Goal: Task Accomplishment & Management: Manage account settings

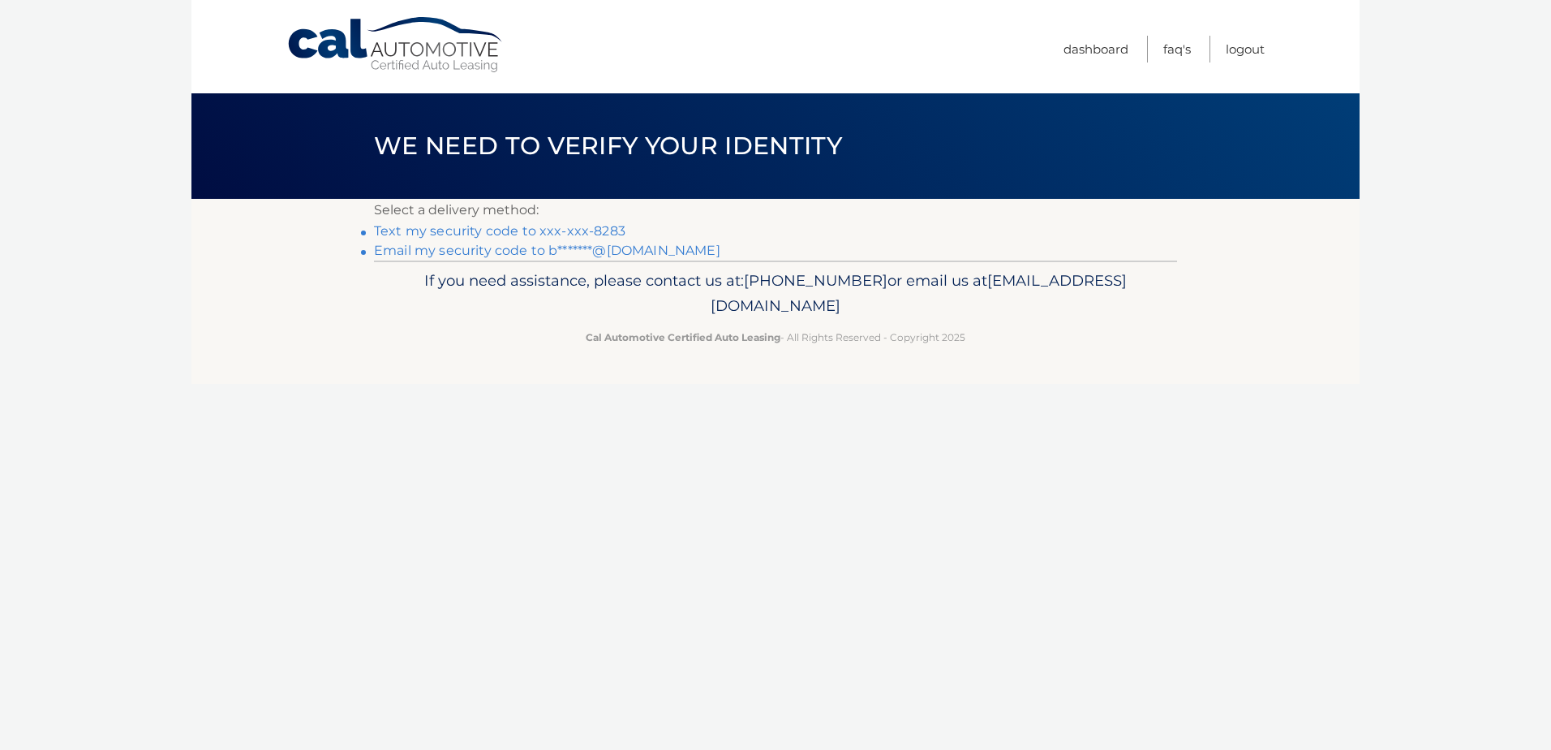
click at [462, 230] on link "Text my security code to xxx-xxx-8283" at bounding box center [499, 230] width 251 height 15
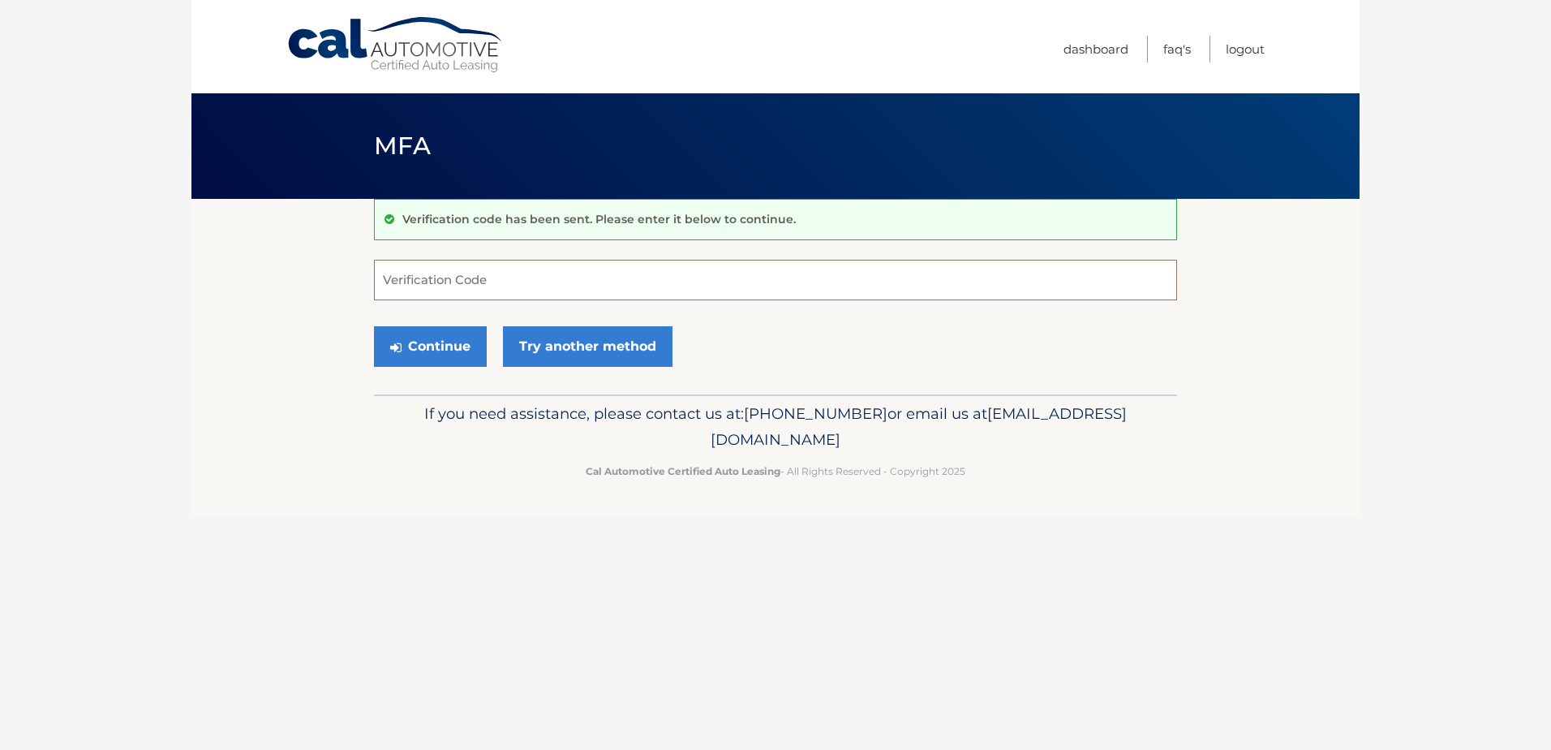
click at [514, 274] on input "Verification Code" at bounding box center [775, 280] width 803 height 41
type input "348428"
click at [428, 336] on button "Continue" at bounding box center [430, 346] width 113 height 41
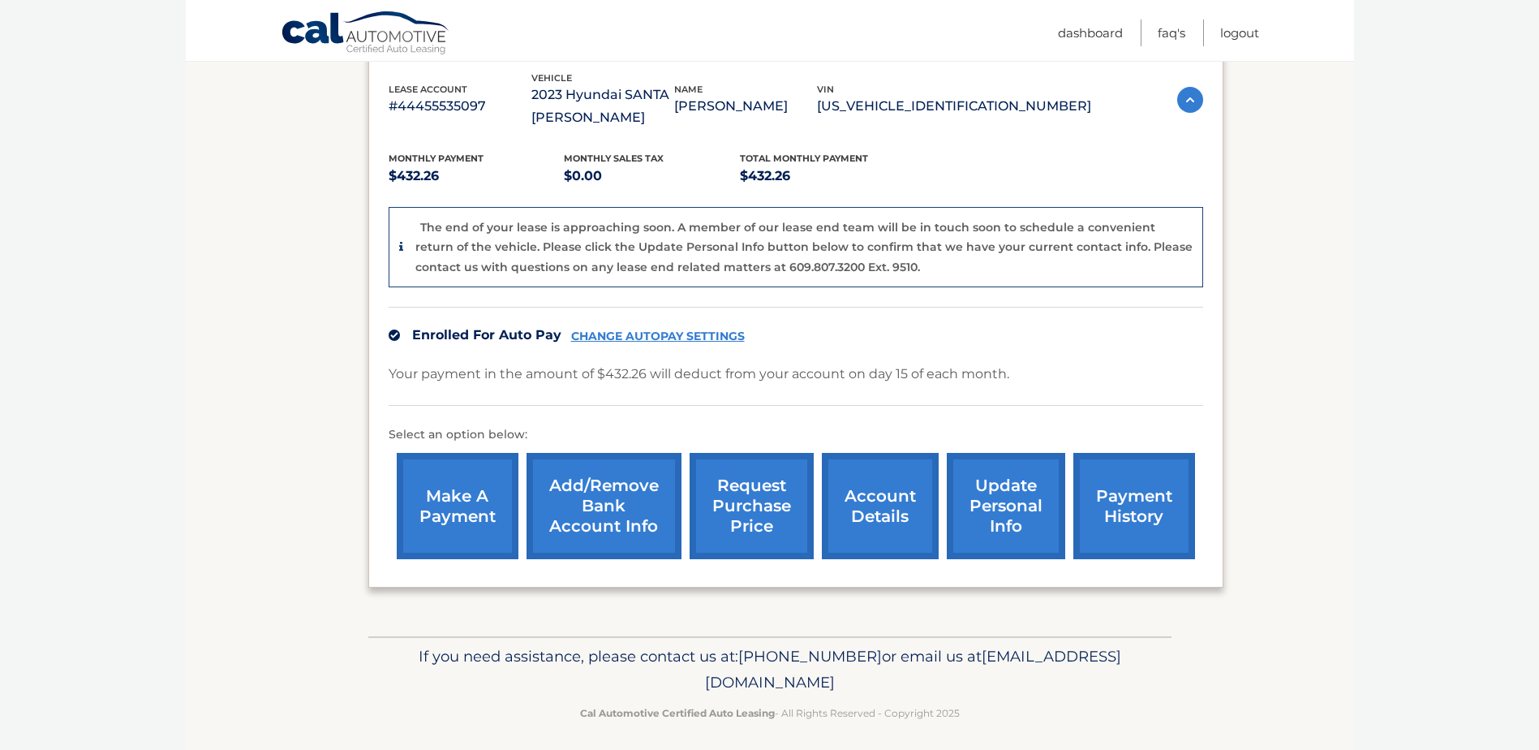
scroll to position [295, 0]
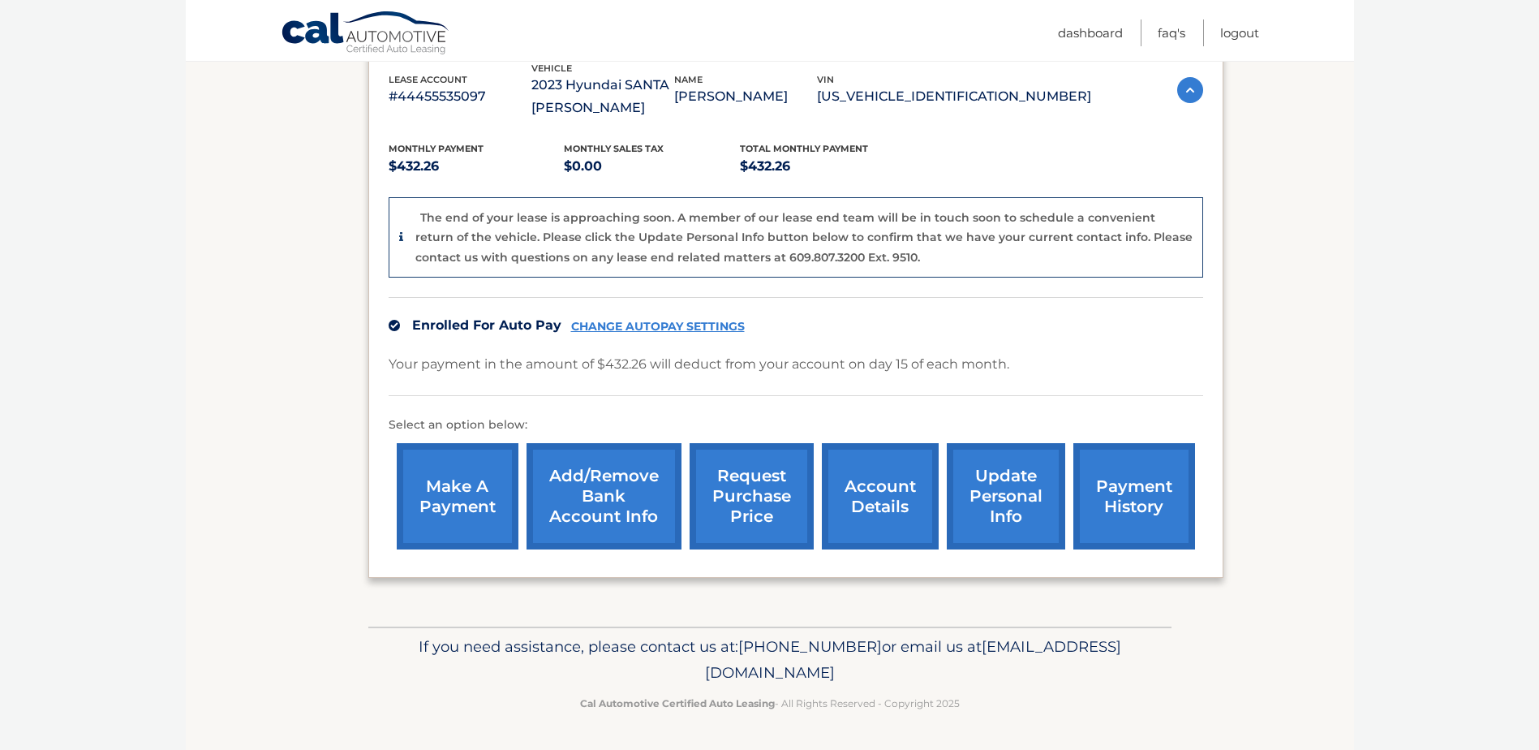
click at [882, 493] on link "account details" at bounding box center [880, 496] width 117 height 106
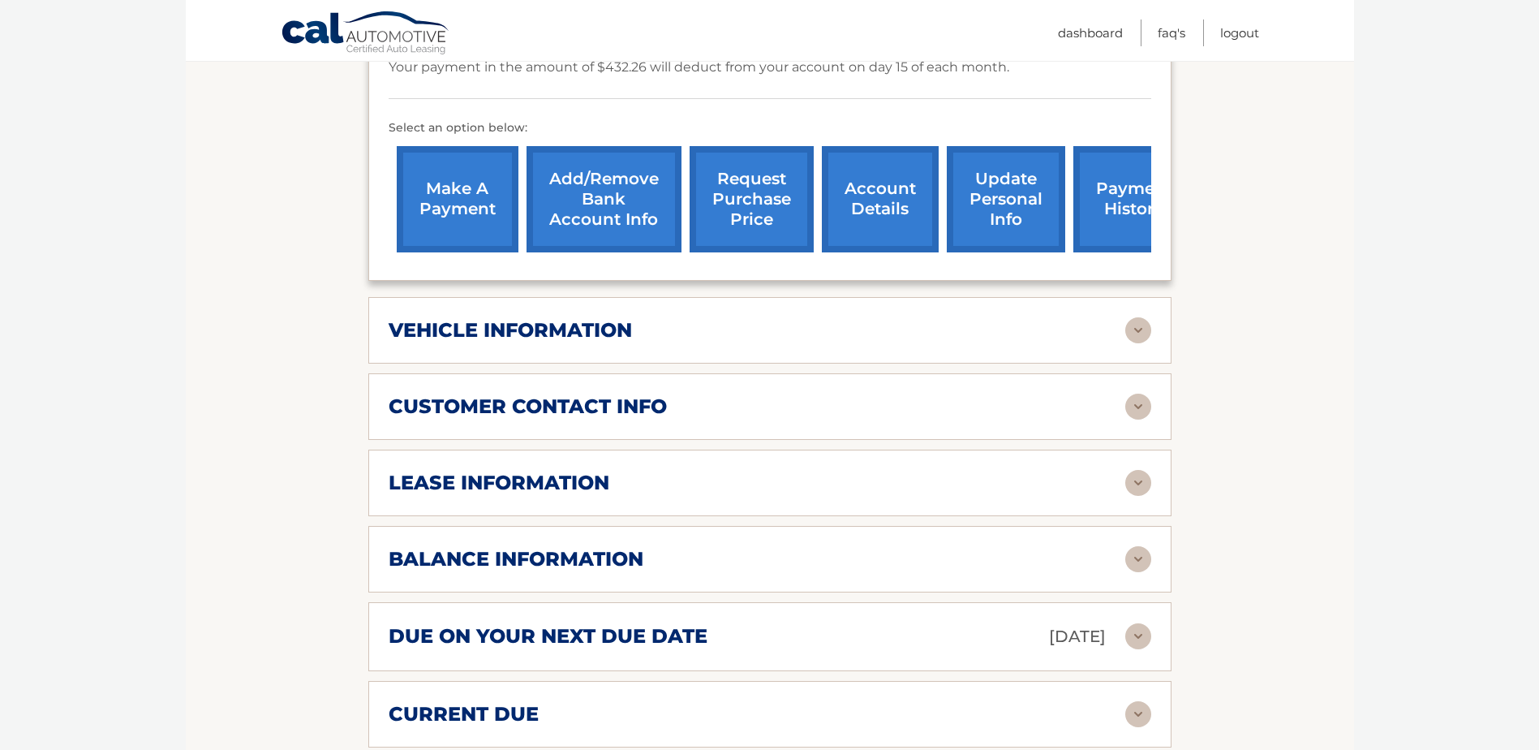
scroll to position [568, 0]
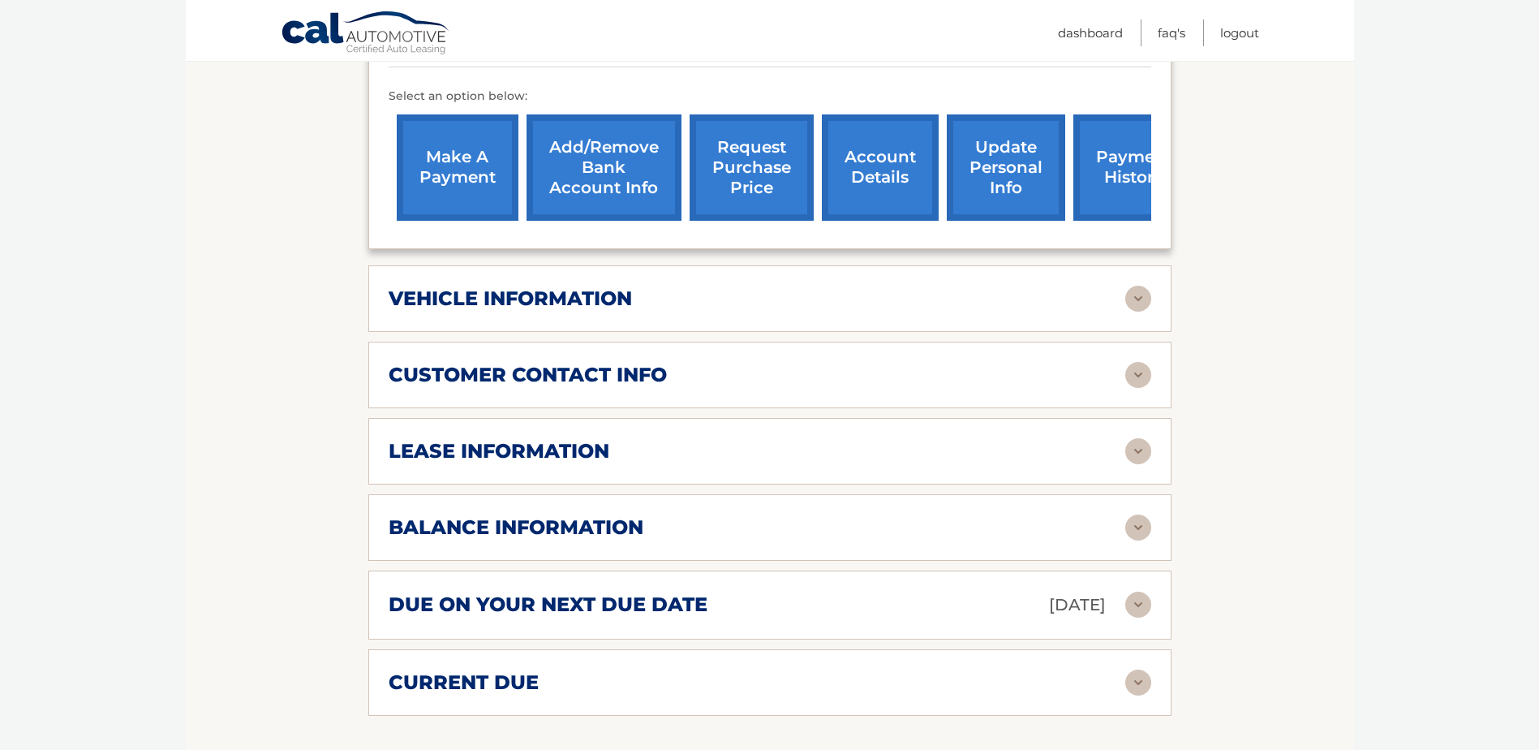
click at [1135, 514] on img at bounding box center [1138, 527] width 26 height 26
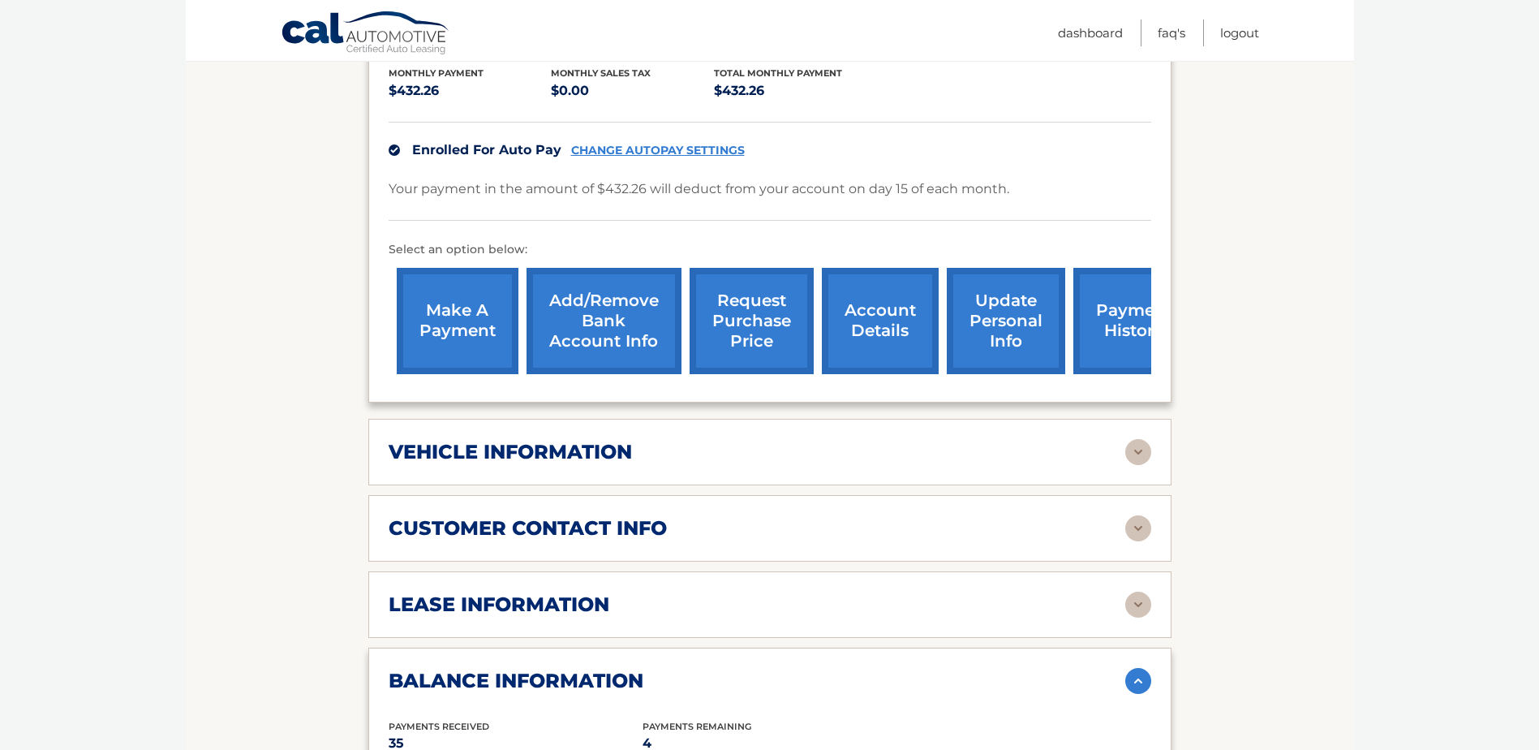
scroll to position [406, 0]
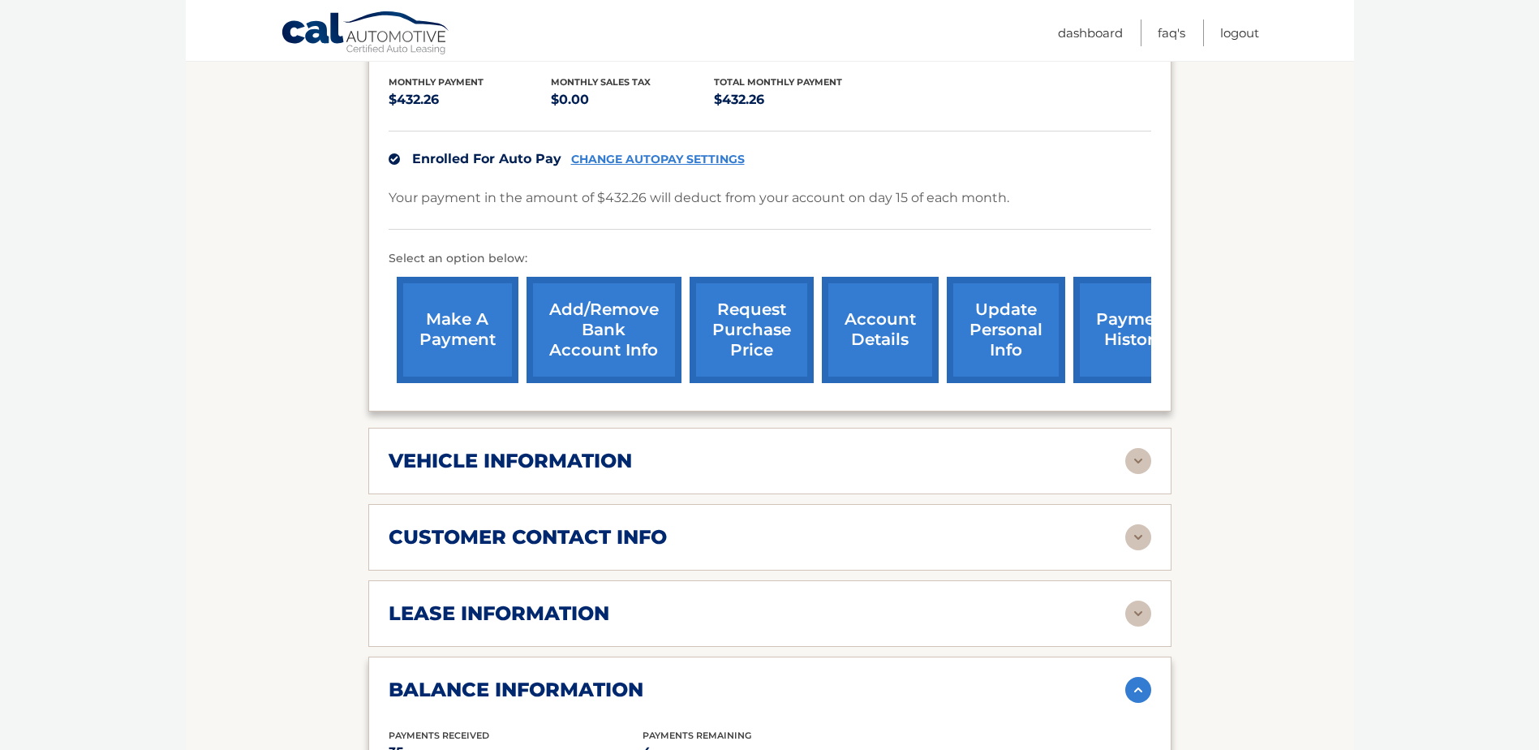
click at [759, 320] on link "request purchase price" at bounding box center [752, 330] width 124 height 106
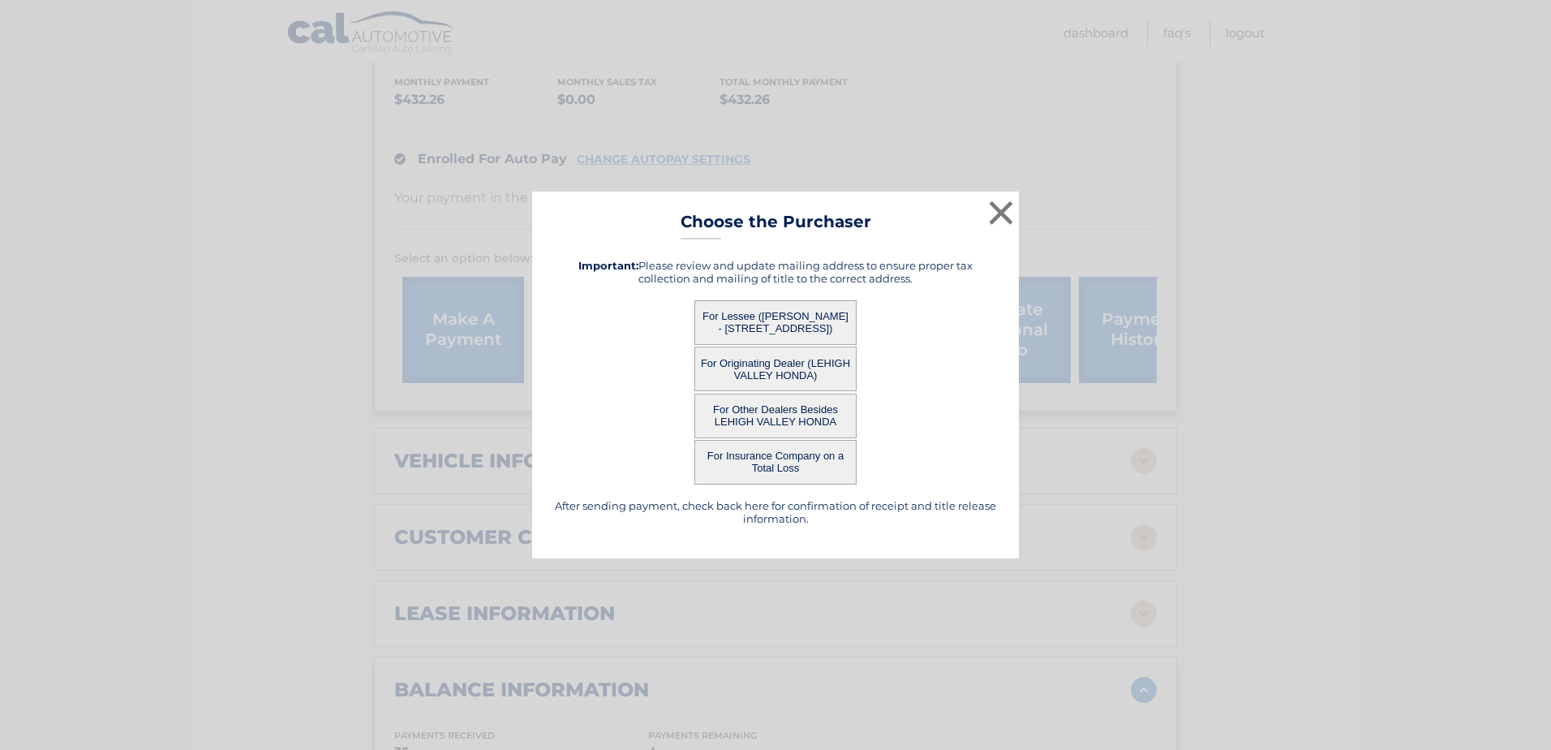
click at [771, 412] on button "For Other Dealers Besides LEHIGH VALLEY HONDA" at bounding box center [775, 415] width 162 height 45
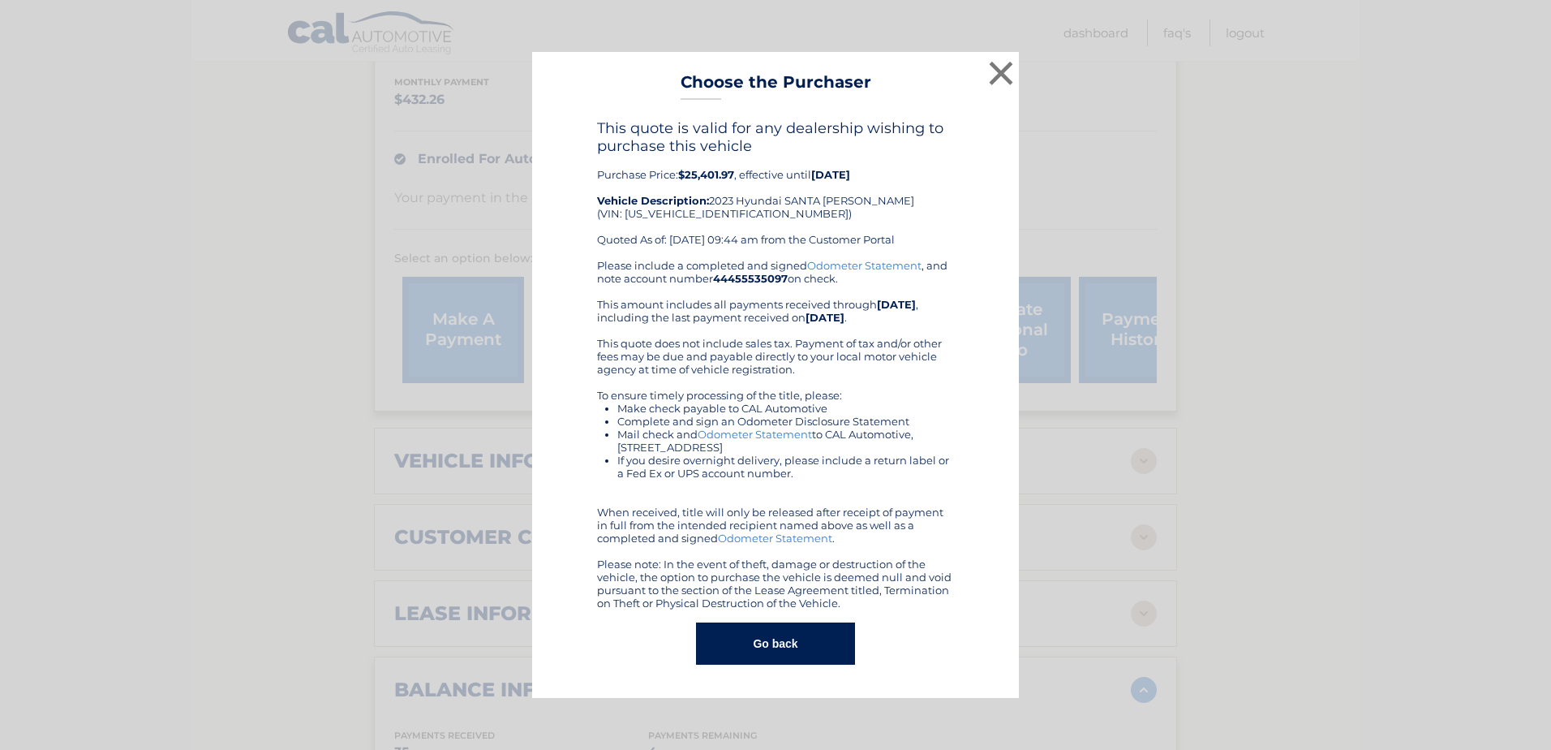
click at [777, 637] on button "Go back" at bounding box center [775, 643] width 158 height 42
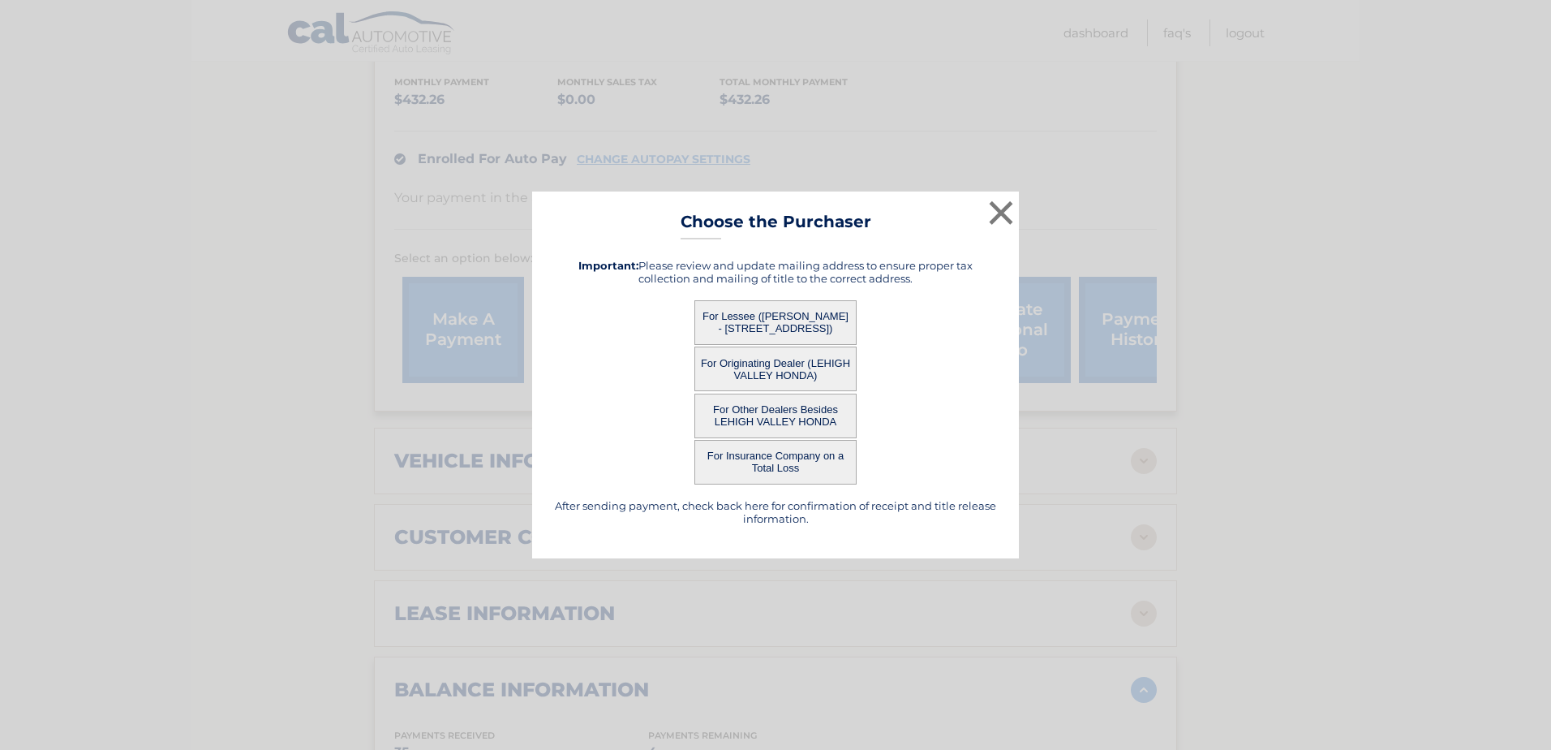
click at [740, 321] on button "For Lessee (BRENDA WARD - 105 Hidden View Loop, , Moyock, NC 27958)" at bounding box center [775, 322] width 162 height 45
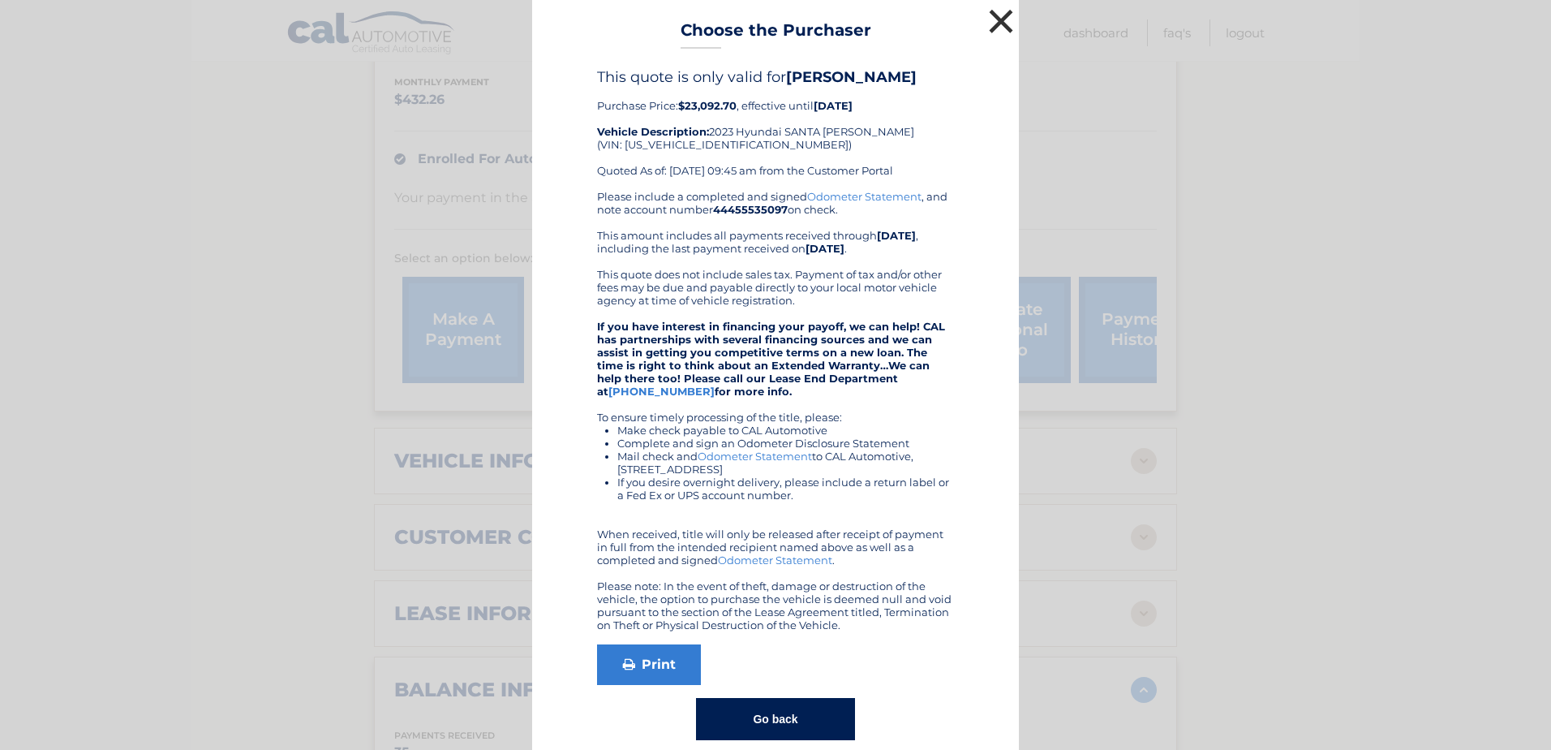
click at [991, 22] on button "×" at bounding box center [1001, 21] width 32 height 32
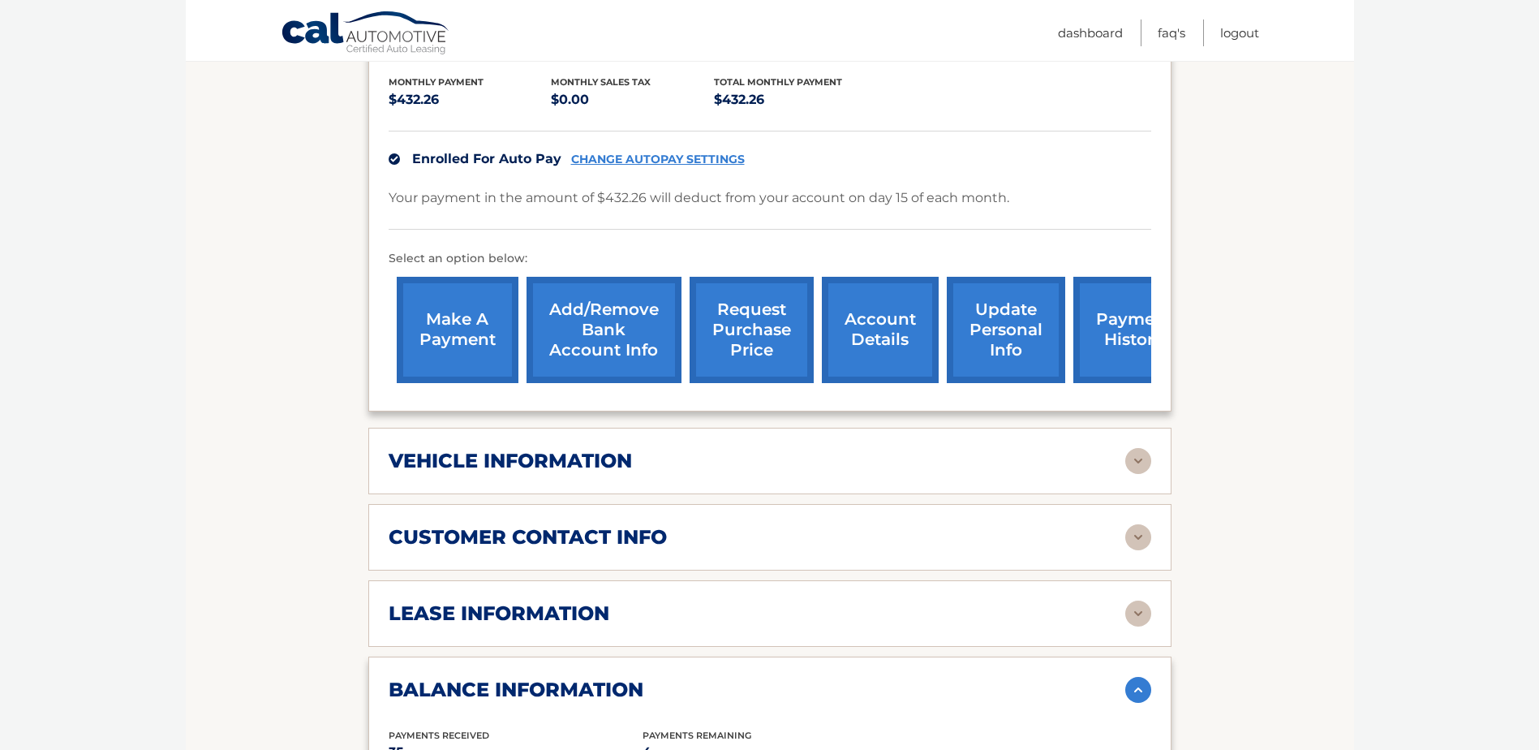
click at [764, 304] on link "request purchase price" at bounding box center [752, 330] width 124 height 106
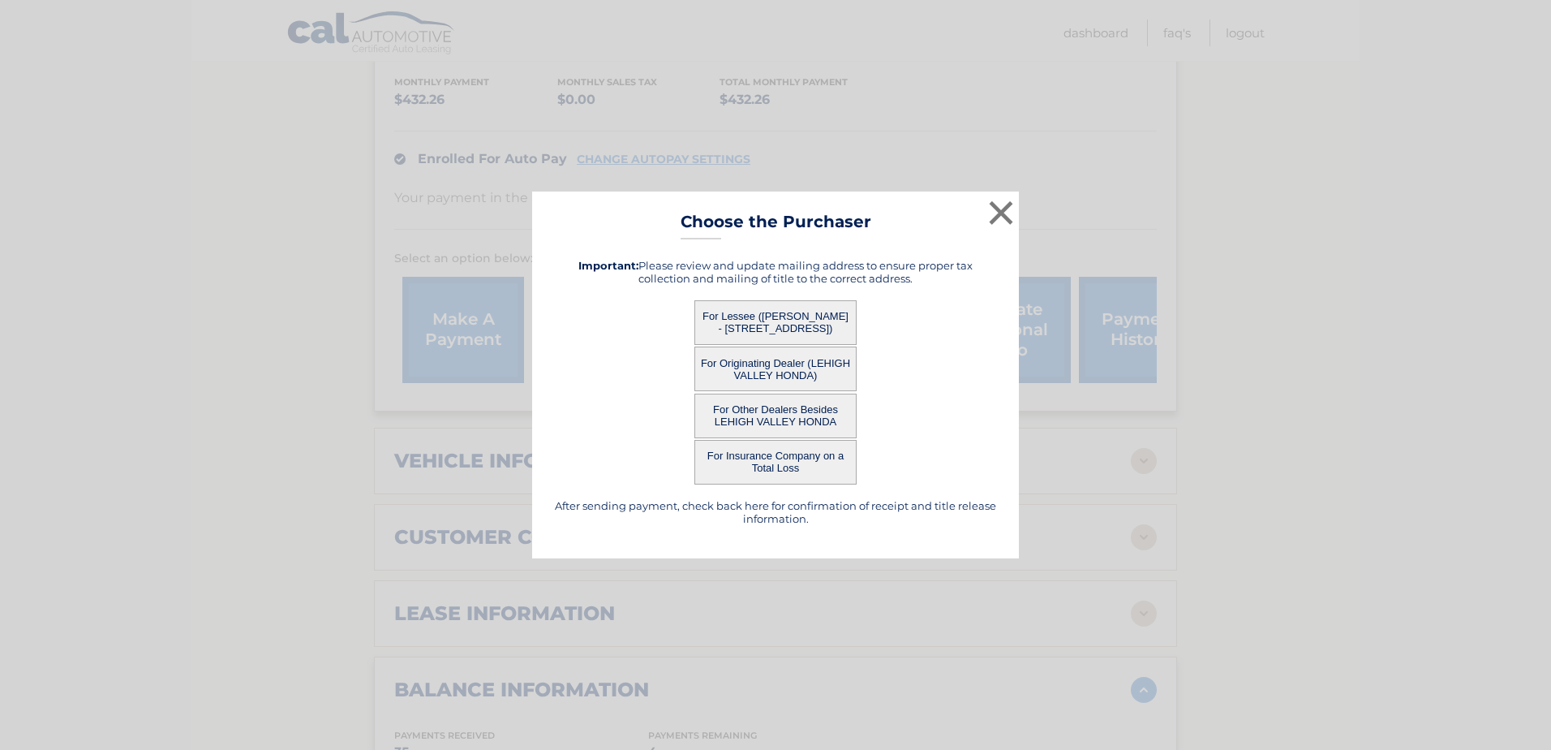
click at [772, 411] on button "For Other Dealers Besides LEHIGH VALLEY HONDA" at bounding box center [775, 415] width 162 height 45
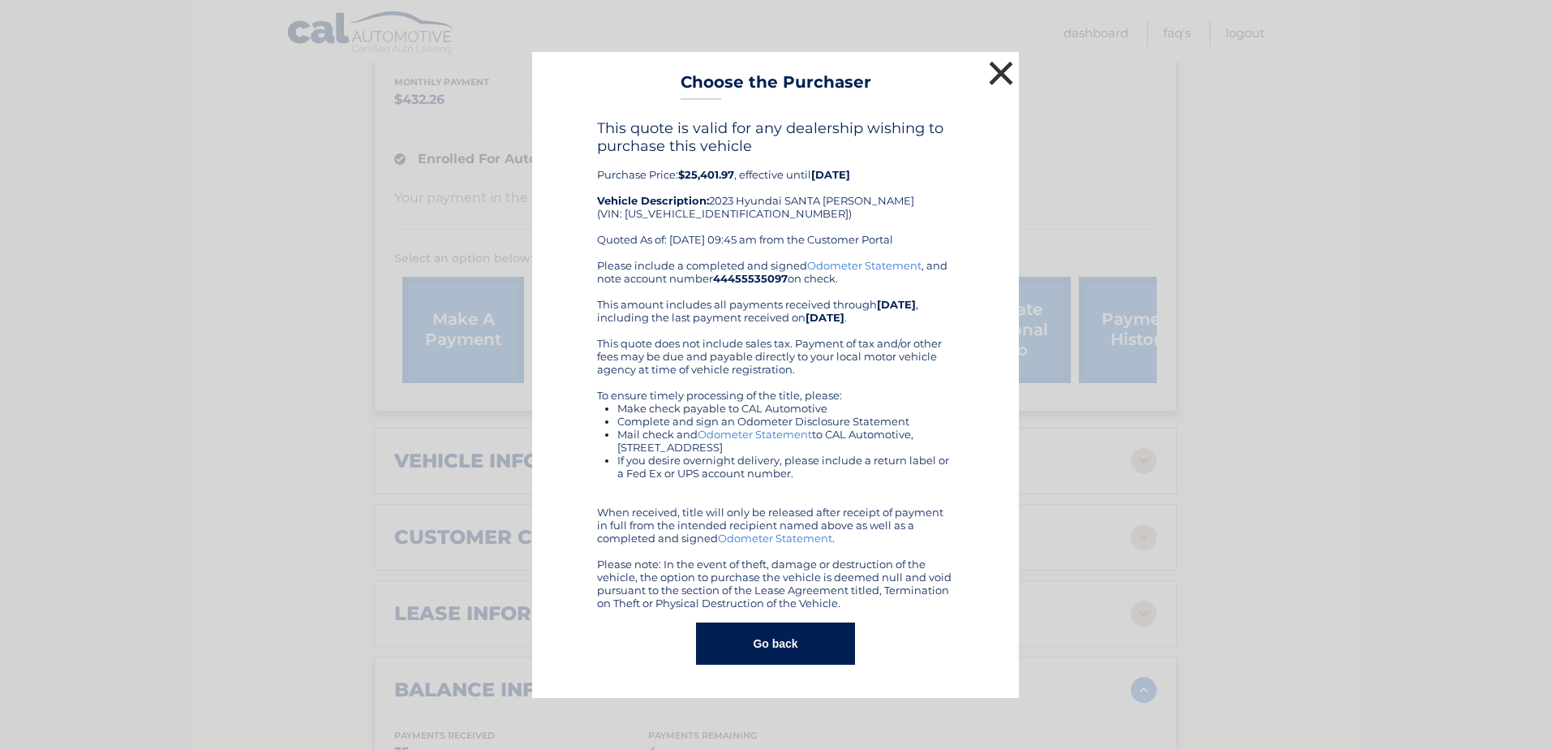
click at [996, 76] on button "×" at bounding box center [1001, 73] width 32 height 32
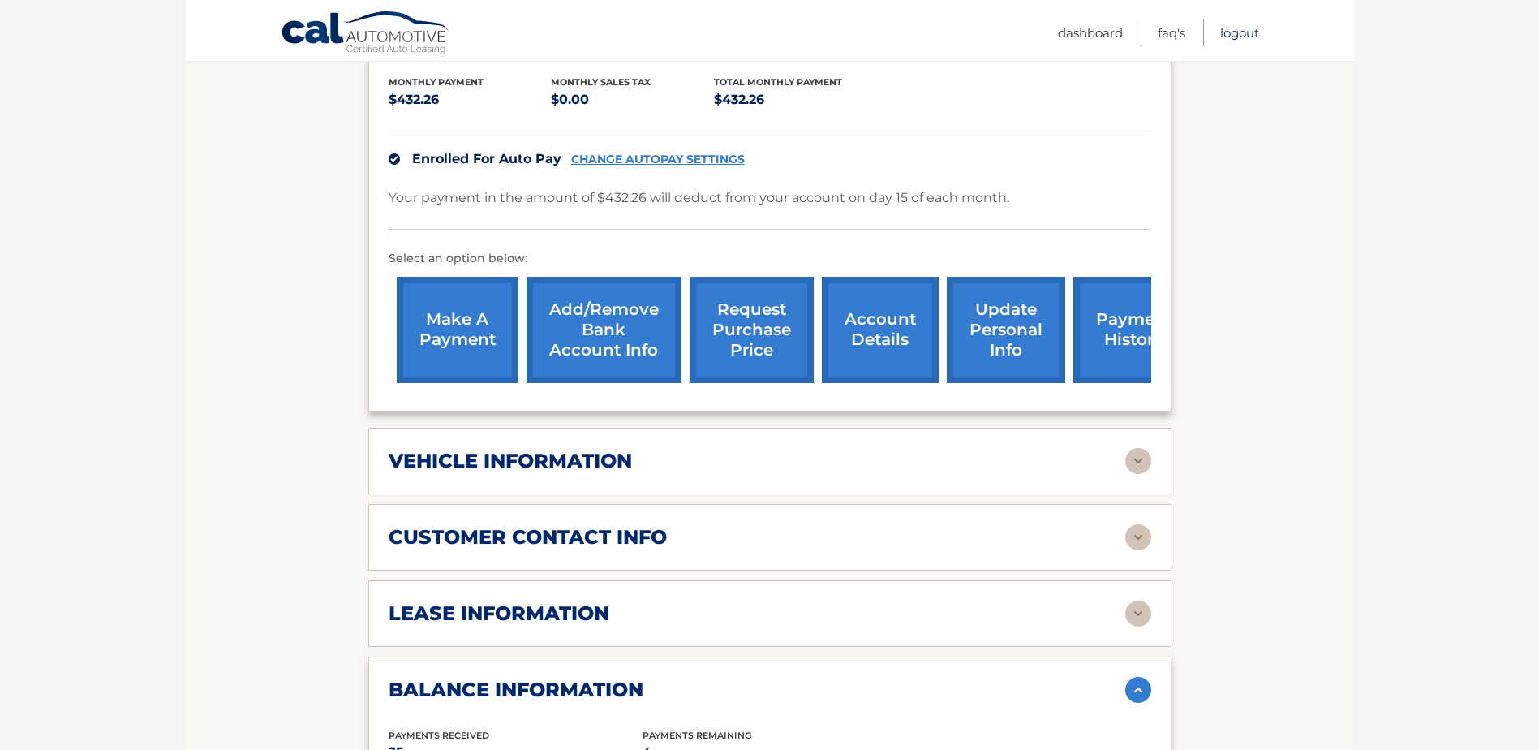
click at [1234, 32] on link "Logout" at bounding box center [1239, 32] width 39 height 27
